Goal: Navigation & Orientation: Find specific page/section

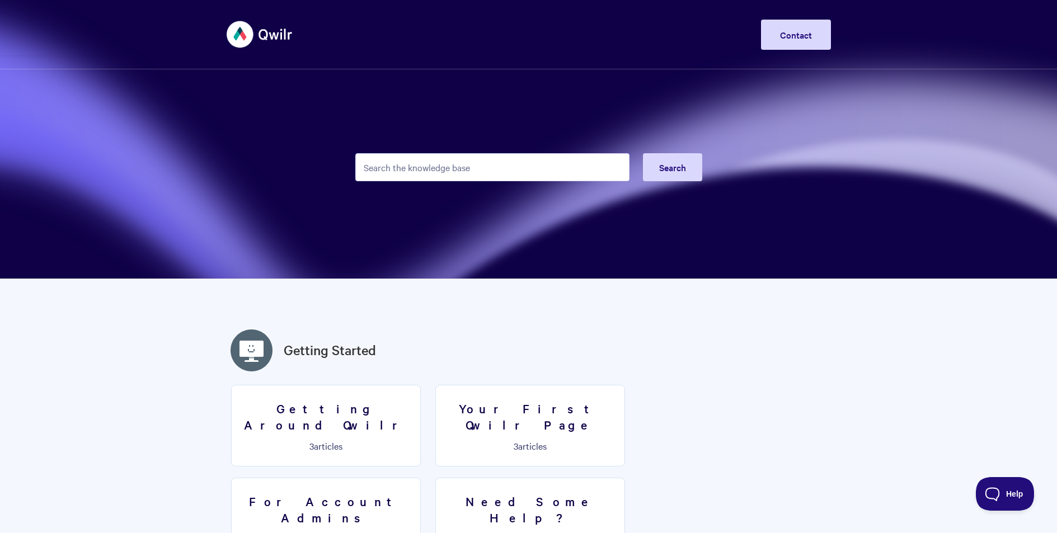
click at [268, 37] on img at bounding box center [260, 34] width 67 height 42
click at [283, 32] on img at bounding box center [260, 34] width 67 height 42
click at [1016, 495] on span "Help" at bounding box center [1001, 492] width 58 height 8
